Goal: Task Accomplishment & Management: Manage account settings

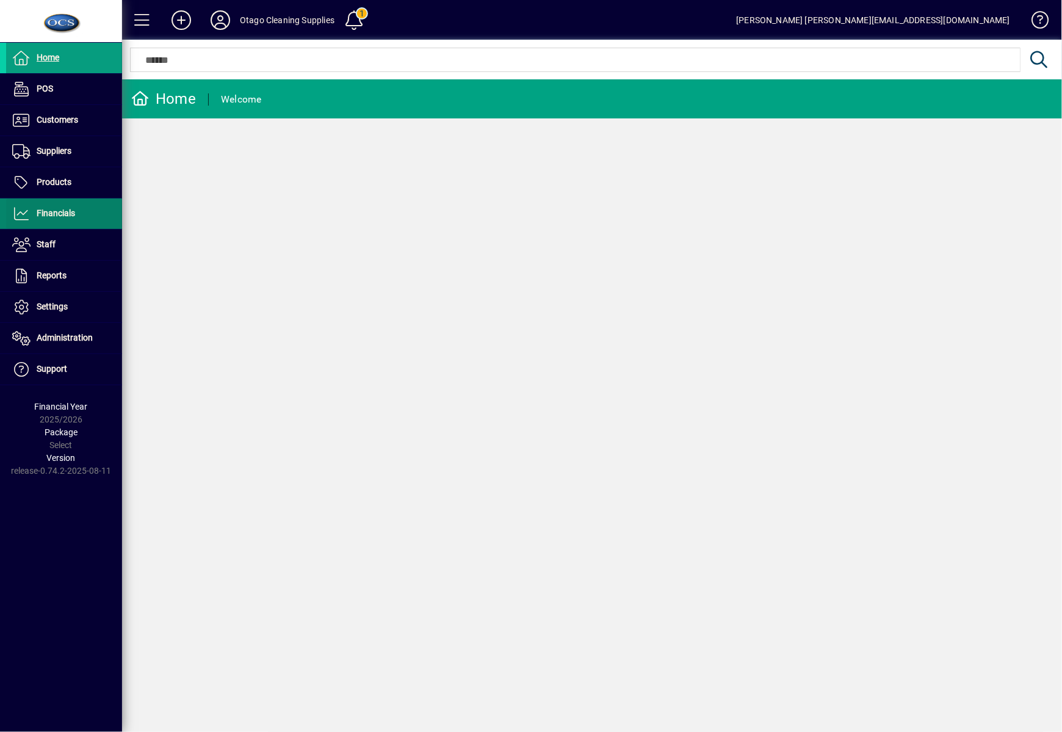
click at [70, 212] on span "Financials" at bounding box center [56, 213] width 38 height 10
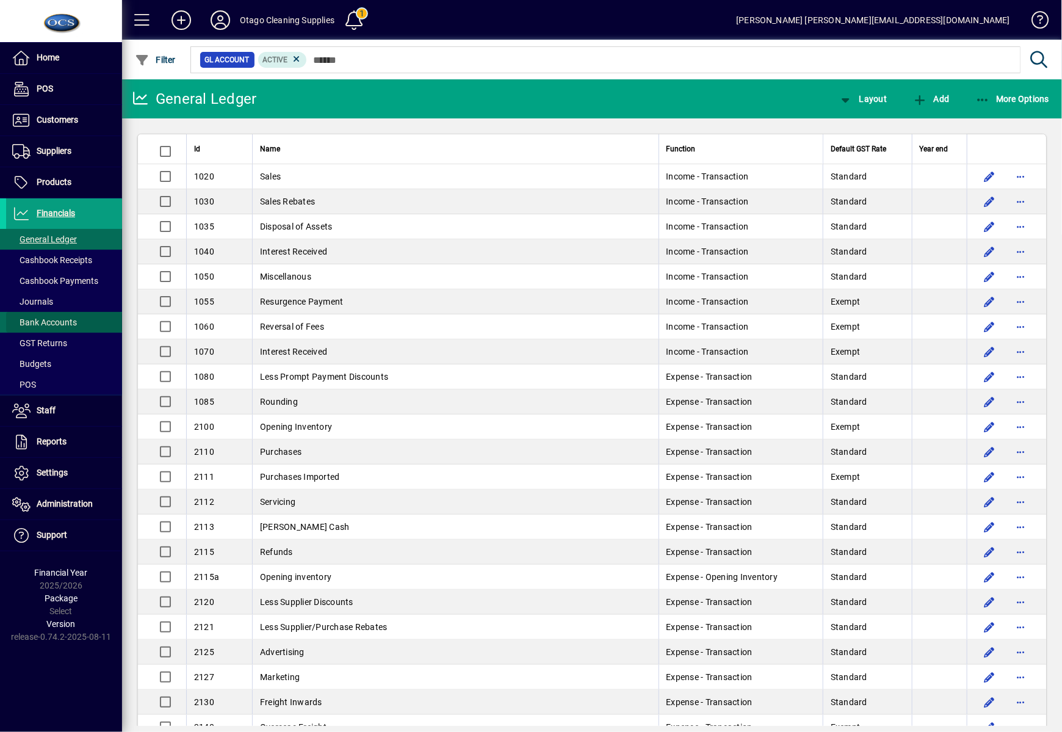
click at [49, 325] on span "Bank Accounts" at bounding box center [44, 322] width 65 height 10
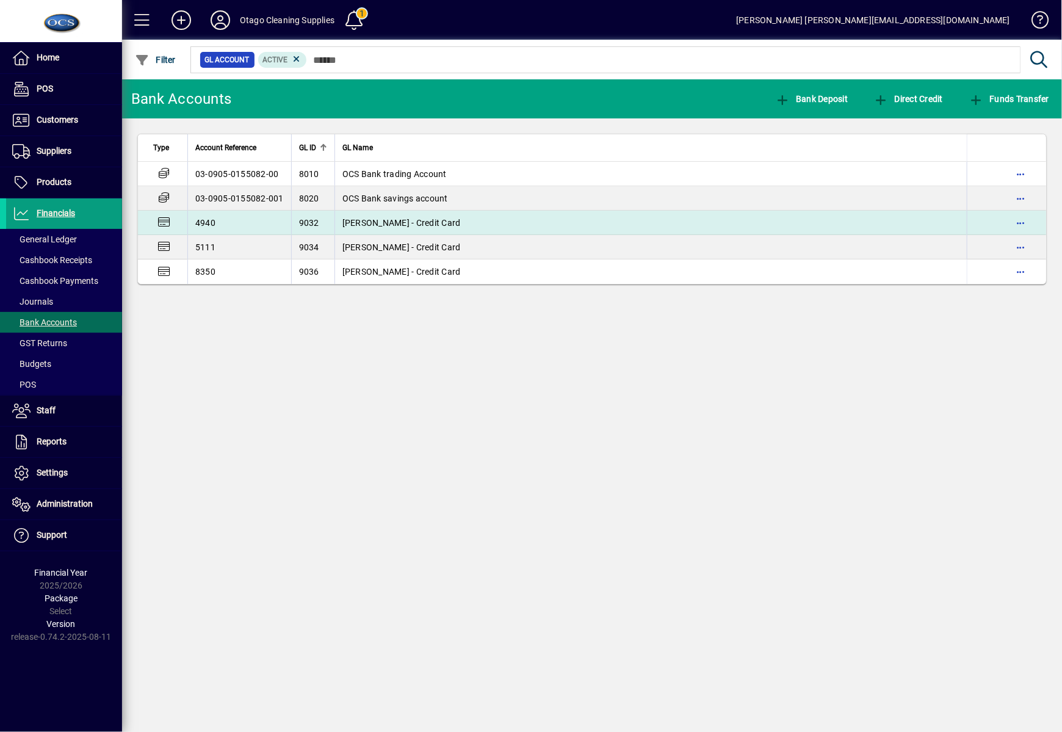
click at [471, 211] on td "[PERSON_NAME] - Credit Card" at bounding box center [650, 223] width 632 height 24
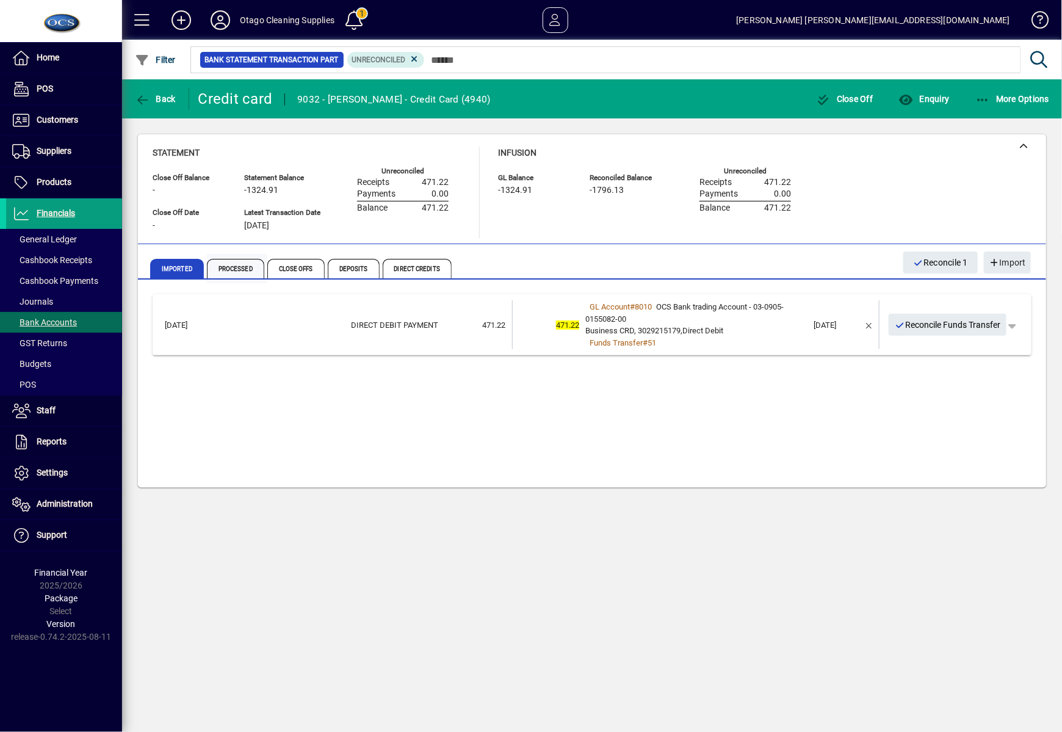
click at [225, 273] on span "Processed" at bounding box center [235, 269] width 57 height 20
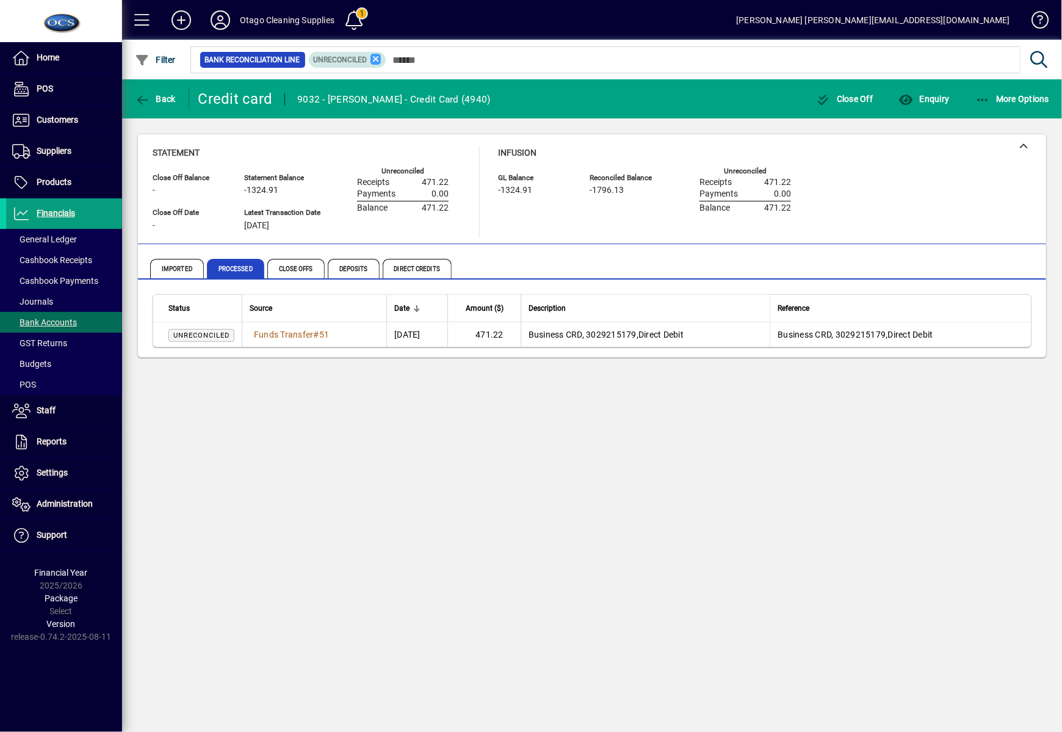
click at [373, 59] on icon at bounding box center [375, 59] width 11 height 11
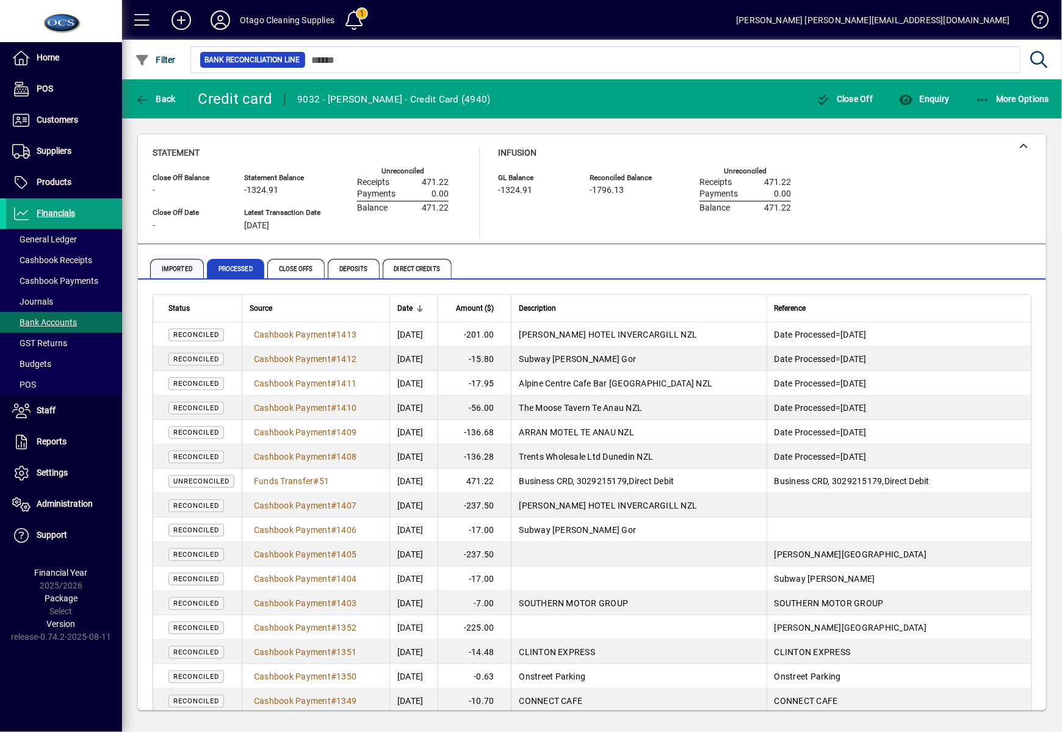
click at [168, 264] on span "Imported" at bounding box center [177, 269] width 54 height 20
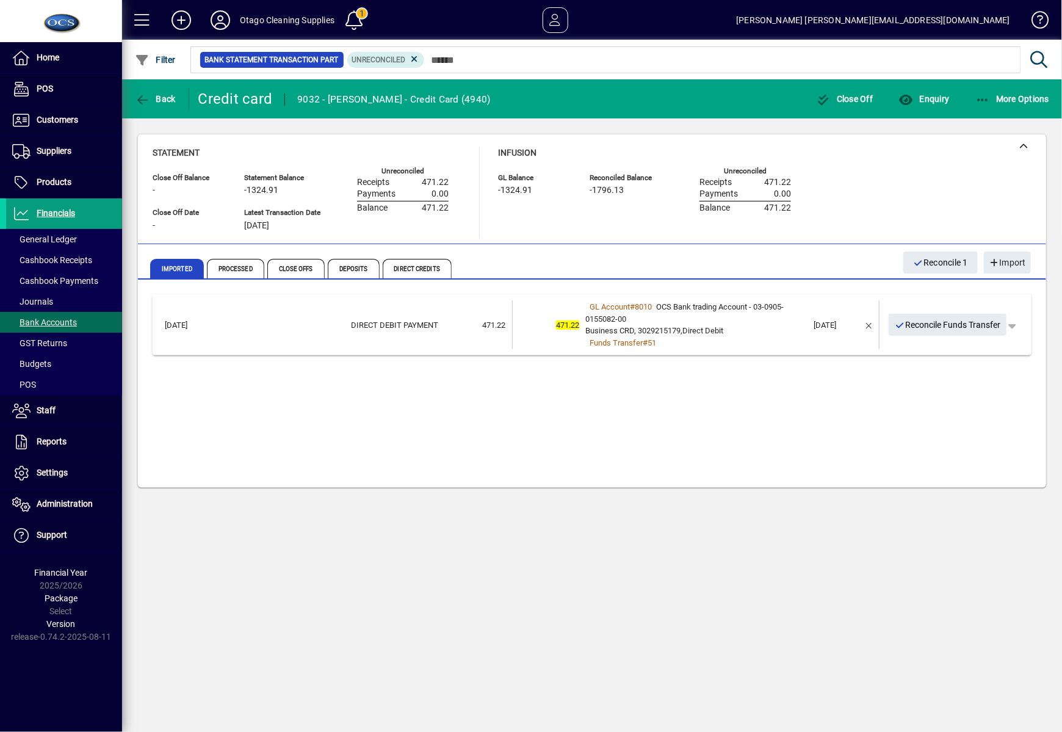
click at [457, 524] on div "Back Credit card 9032 - [PERSON_NAME] - Credit Card (4940) Close Off Enquiry Mo…" at bounding box center [592, 405] width 940 height 652
drag, startPoint x: 692, startPoint y: 627, endPoint x: 694, endPoint y: 619, distance: 8.3
click at [692, 626] on div "Back Credit card 9032 - [PERSON_NAME] - Credit Card (4940) Close Off Enquiry Mo…" at bounding box center [592, 405] width 940 height 652
click at [211, 19] on icon at bounding box center [220, 20] width 24 height 20
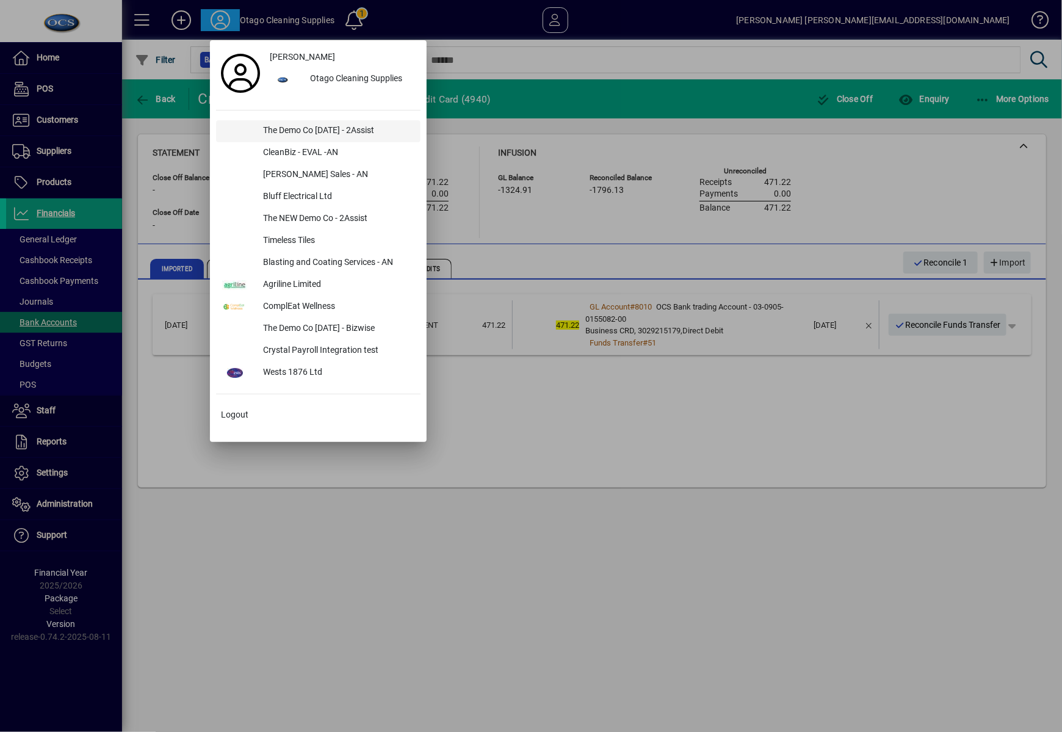
click at [312, 139] on div "The Demo Co [DATE] - 2Assist" at bounding box center [336, 131] width 167 height 22
